Goal: Transaction & Acquisition: Purchase product/service

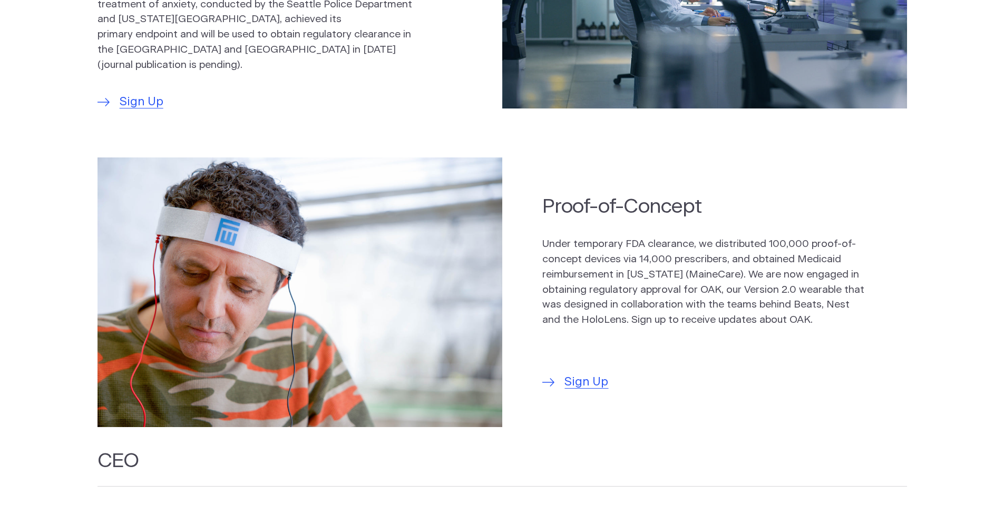
scroll to position [791, 0]
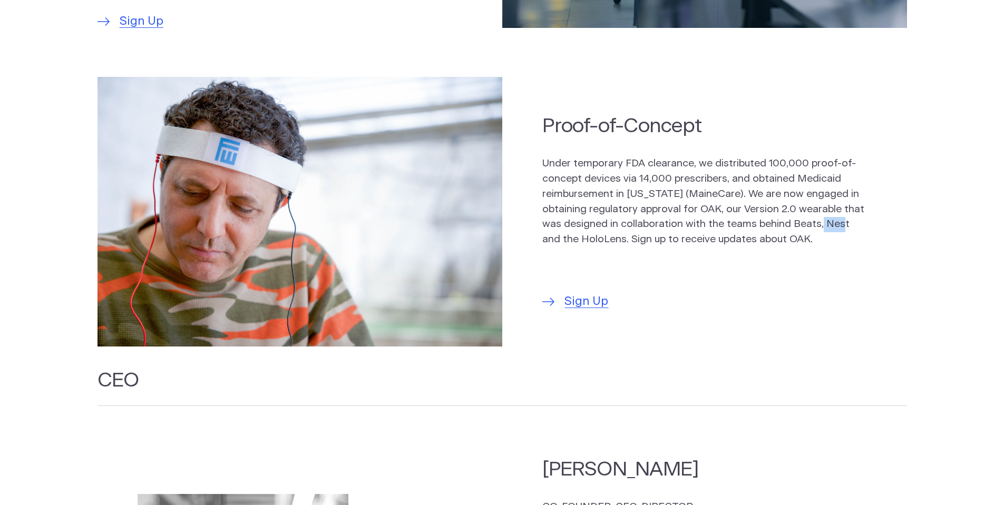
drag, startPoint x: 845, startPoint y: 218, endPoint x: 868, endPoint y: 218, distance: 22.7
click at [868, 218] on div "Proof-of-Concept Under temporary FDA clearance, we distributed 100,000 proof-of…" at bounding box center [724, 212] width 364 height 198
click at [840, 248] on div "Under temporary FDA clearance, we distributed 100,000 proof-of-concept devices …" at bounding box center [704, 215] width 324 height 116
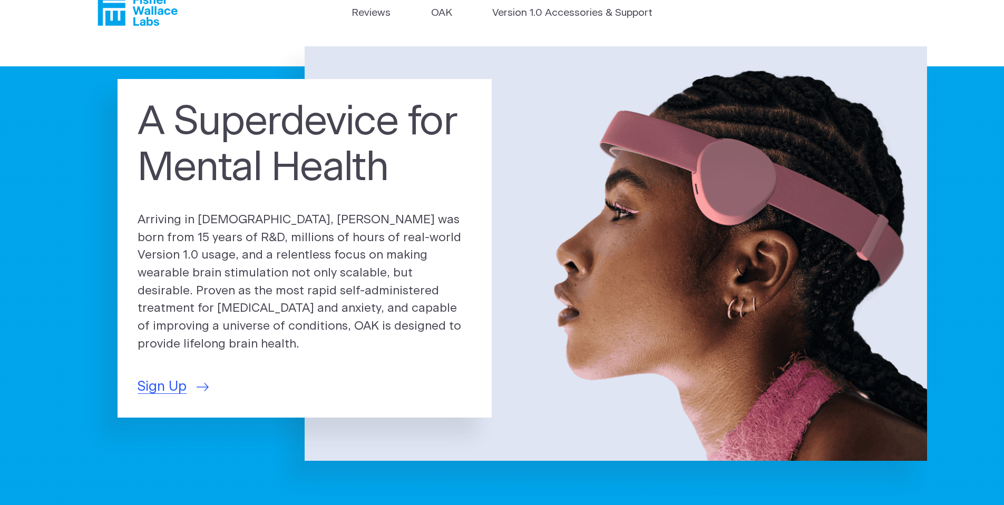
scroll to position [0, 0]
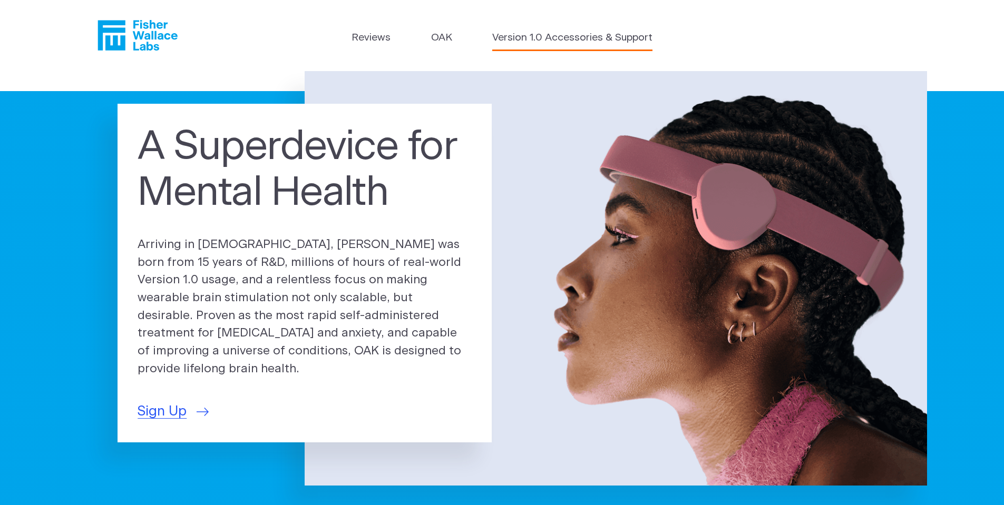
click at [572, 40] on link "Version 1.0 Accessories & Support" at bounding box center [572, 38] width 160 height 15
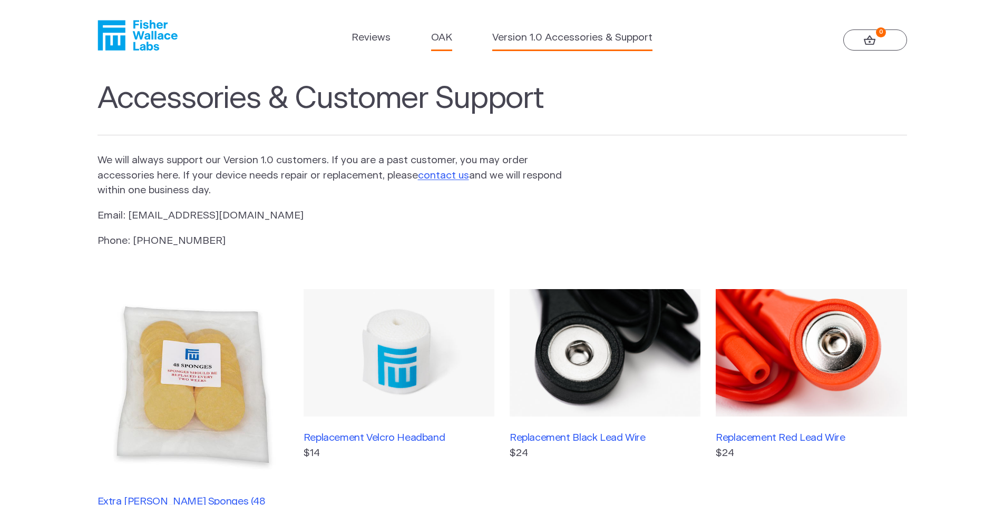
click at [432, 37] on link "OAK" at bounding box center [441, 38] width 21 height 15
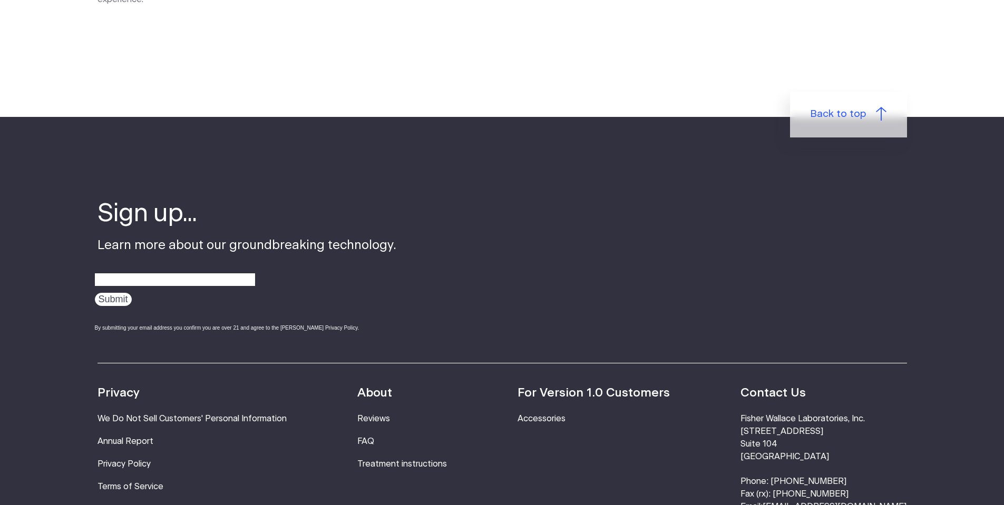
scroll to position [1792, 0]
click at [195, 271] on input "email" at bounding box center [175, 279] width 160 height 16
type input "jonbaud@outlook.com"
click at [108, 293] on input "Submit" at bounding box center [113, 299] width 37 height 13
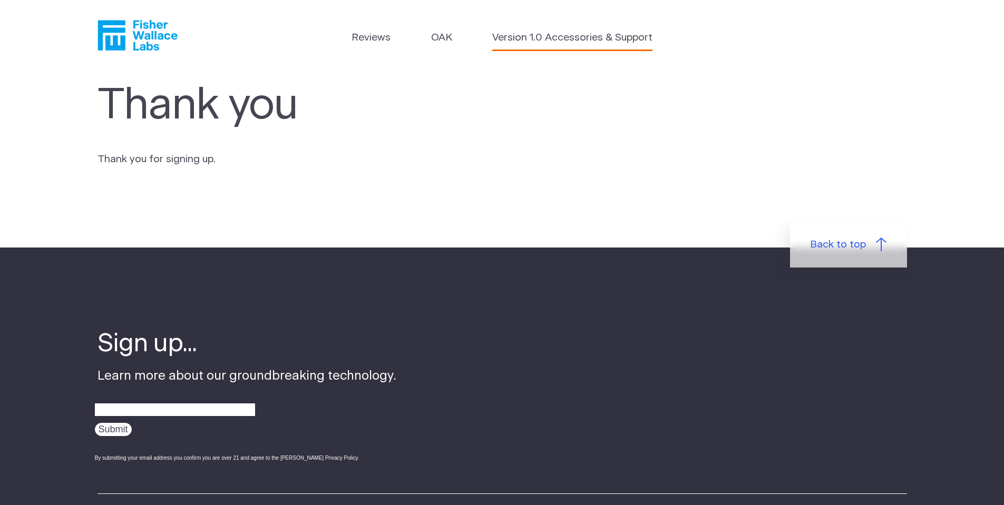
click at [565, 36] on link "Version 1.0 Accessories & Support" at bounding box center [572, 38] width 160 height 15
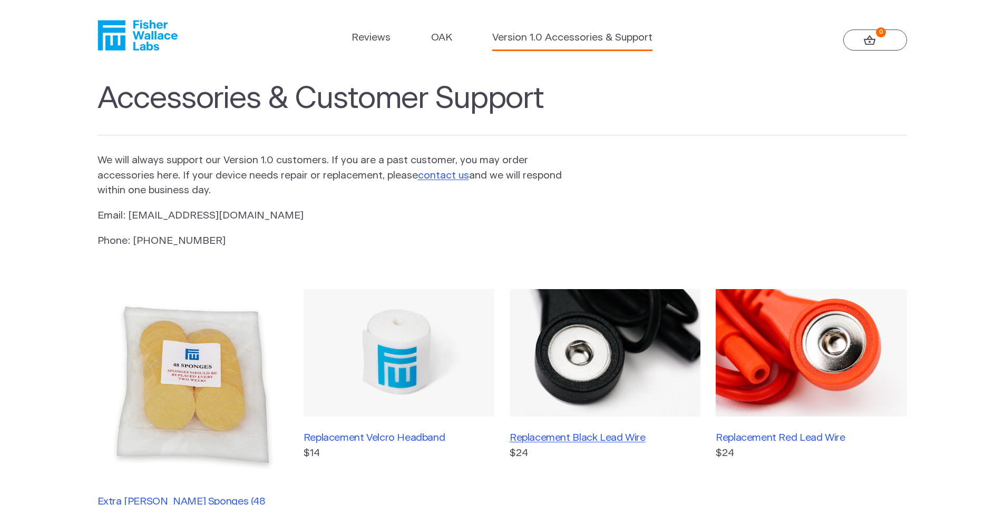
click at [602, 437] on h3 "Replacement Black Lead Wire" at bounding box center [605, 438] width 191 height 12
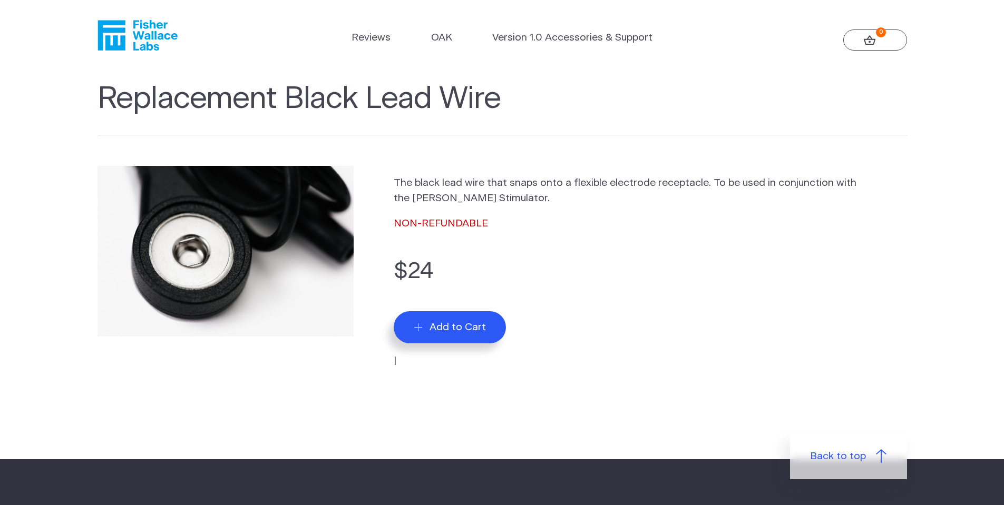
click at [453, 320] on button "Add to Cart" at bounding box center [450, 328] width 112 height 32
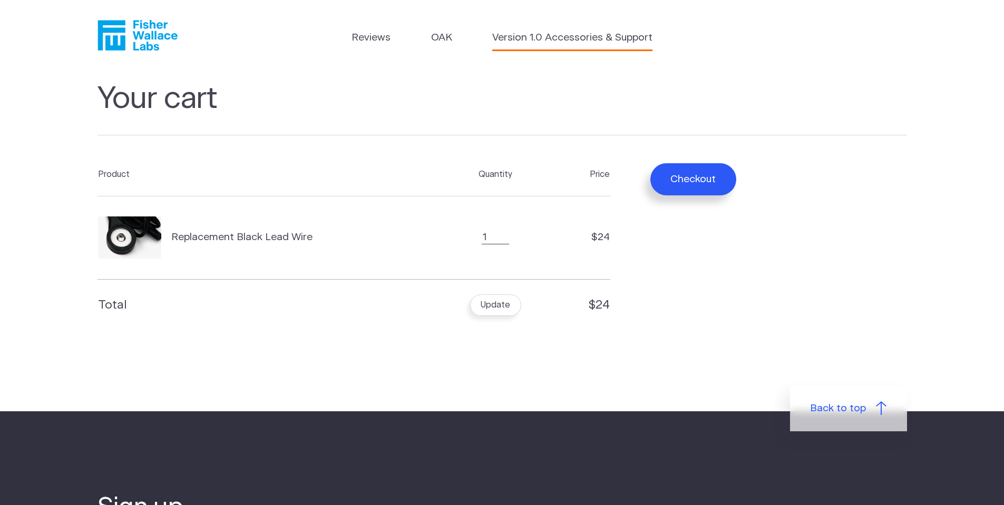
click at [546, 41] on link "Version 1.0 Accessories & Support" at bounding box center [572, 38] width 160 height 15
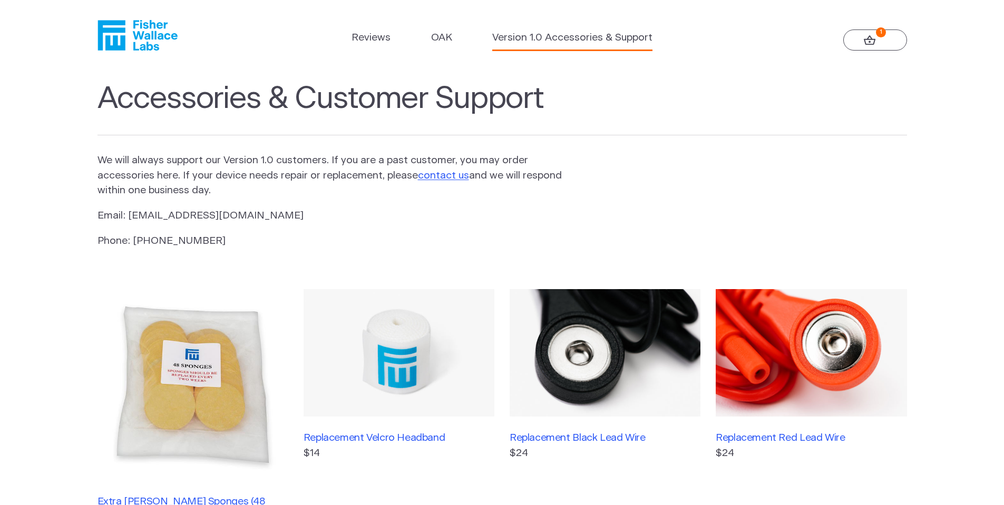
click at [813, 350] on img at bounding box center [811, 353] width 191 height 128
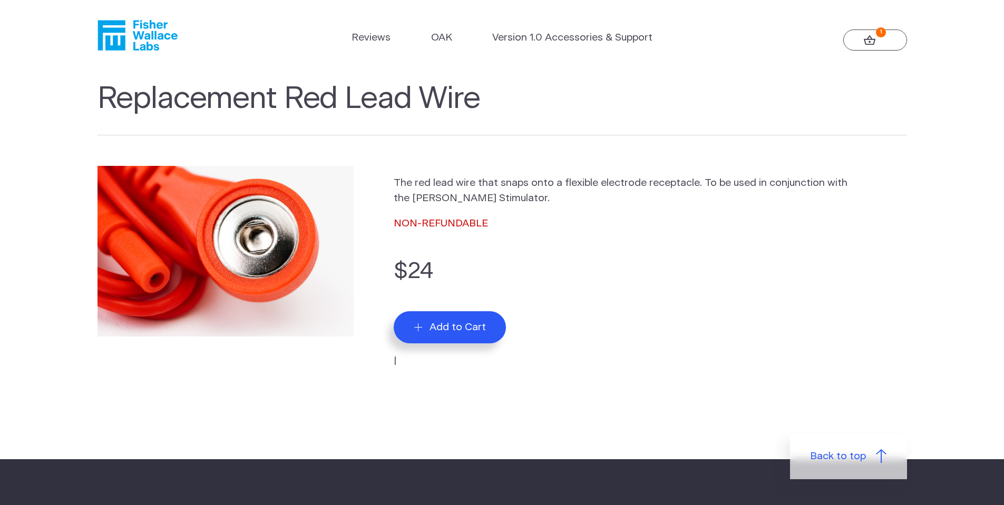
click at [455, 321] on button "Add to Cart" at bounding box center [450, 328] width 112 height 32
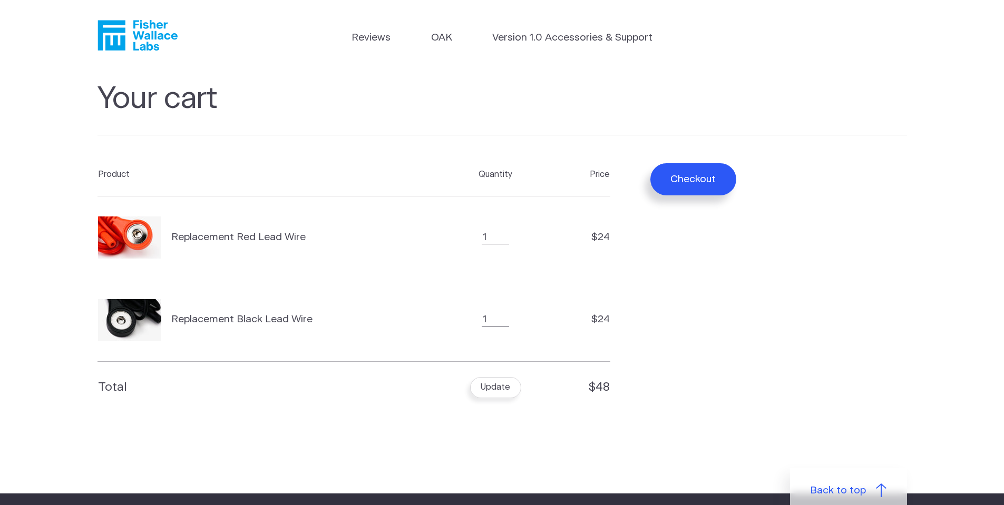
click at [693, 175] on button "Checkout" at bounding box center [693, 179] width 86 height 32
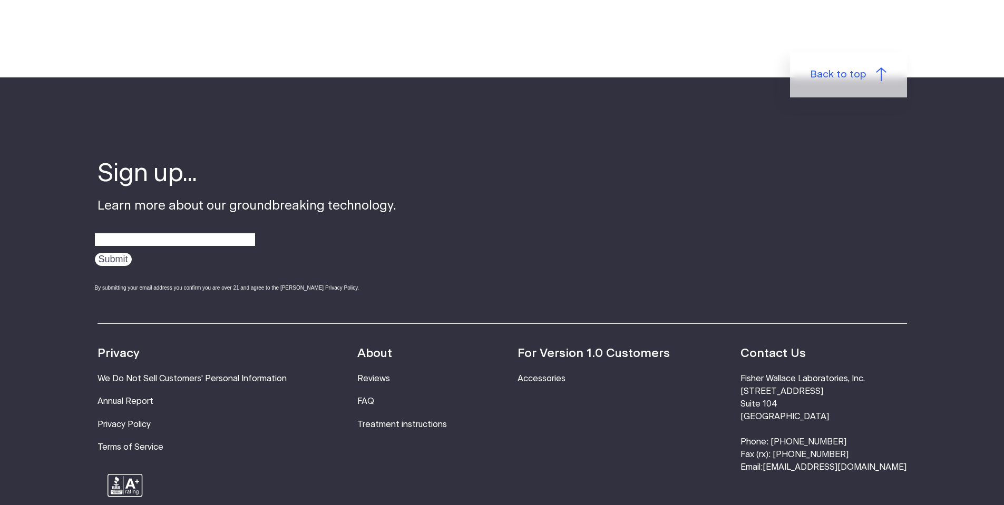
scroll to position [3479, 0]
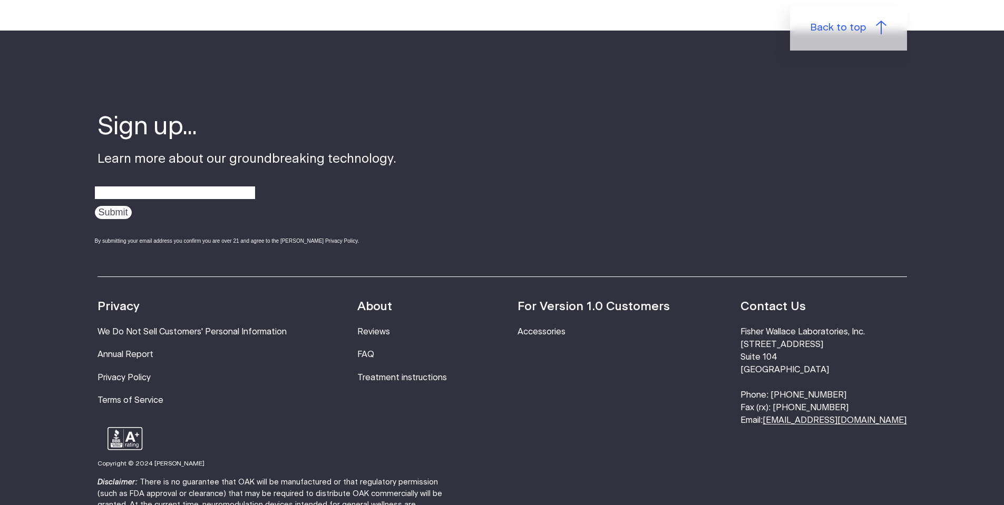
click at [864, 416] on link "[EMAIL_ADDRESS][DOMAIN_NAME]" at bounding box center [835, 420] width 144 height 8
